Goal: Navigation & Orientation: Find specific page/section

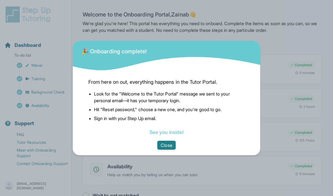
click at [166, 149] on button "Close" at bounding box center [166, 144] width 18 height 9
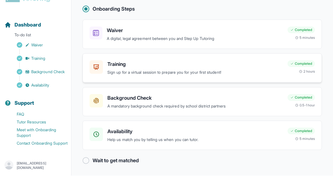
scroll to position [23, 0]
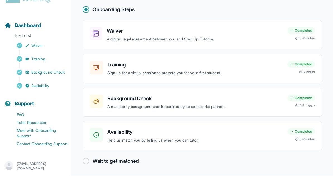
click at [85, 177] on div at bounding box center [85, 180] width 7 height 7
click at [60, 181] on p "[EMAIL_ADDRESS][DOMAIN_NAME]" at bounding box center [42, 185] width 50 height 9
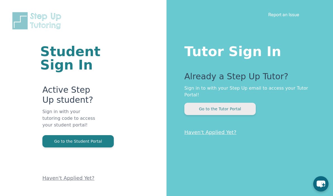
click at [218, 103] on button "Go to the Tutor Portal" at bounding box center [219, 109] width 71 height 12
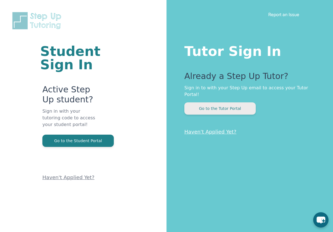
click at [238, 103] on button "Go to the Tutor Portal" at bounding box center [219, 109] width 71 height 12
